Goal: Transaction & Acquisition: Purchase product/service

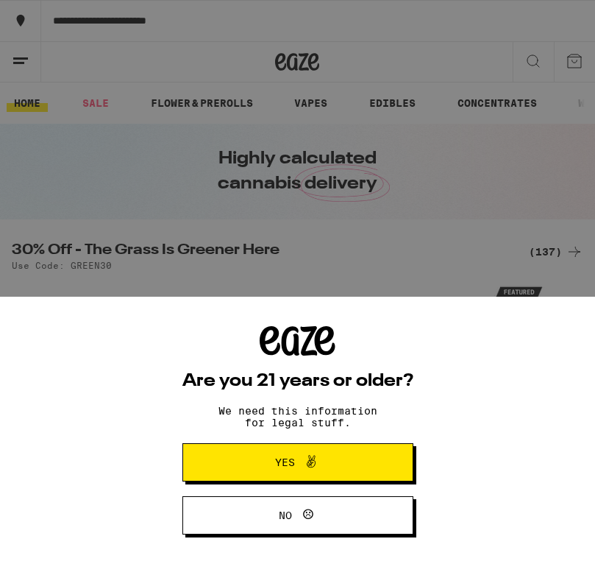
click at [368, 216] on div "Are you 21 years or older? We need this information for legal stuff. Yes No" at bounding box center [297, 282] width 595 height 564
click at [309, 469] on span at bounding box center [311, 461] width 18 height 19
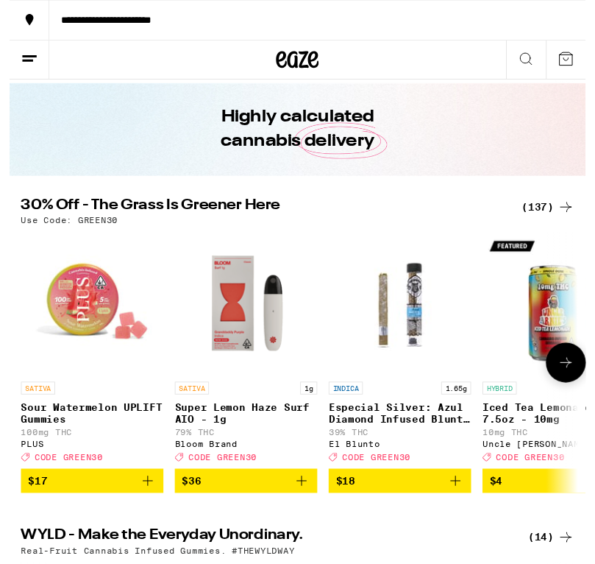
scroll to position [38, 0]
click at [88, 307] on img "Open page for Sour Watermelon UPLIFT Gummies from PLUS" at bounding box center [85, 312] width 147 height 147
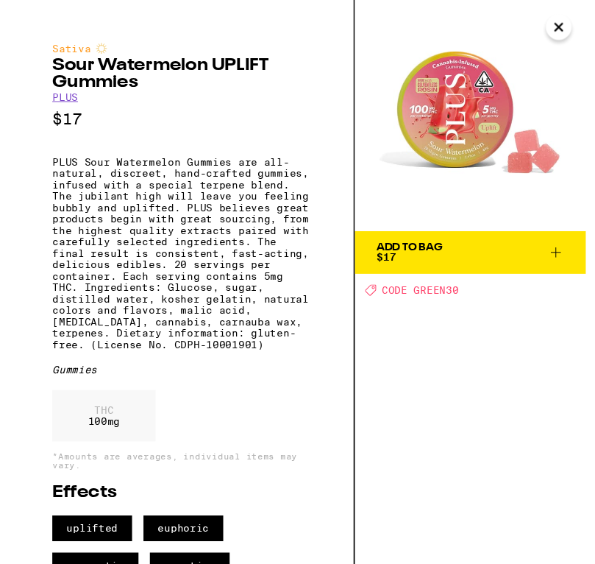
click at [571, 34] on icon "Close" at bounding box center [567, 28] width 18 height 22
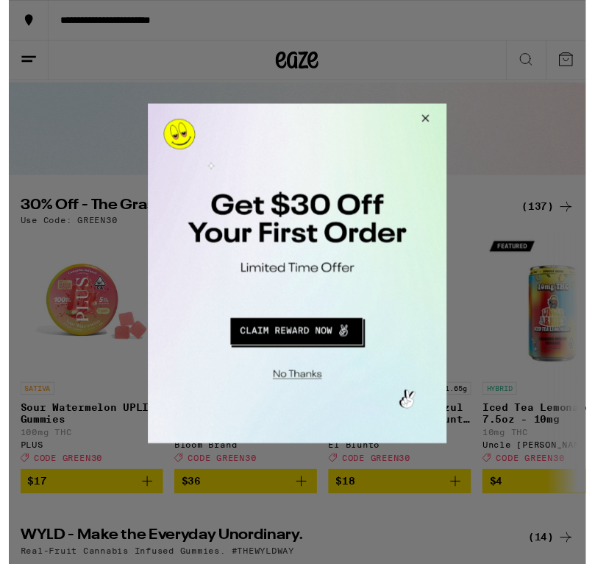
scroll to position [38, 0]
